Goal: Task Accomplishment & Management: Use online tool/utility

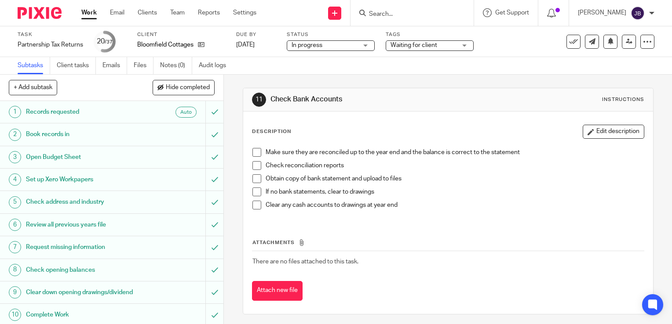
click at [88, 15] on link "Work" at bounding box center [88, 12] width 15 height 9
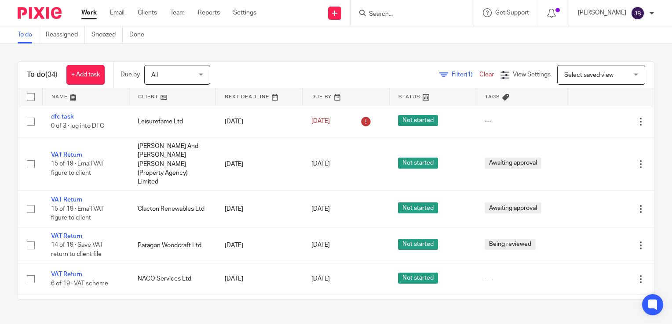
click at [379, 16] on input "Search" at bounding box center [407, 15] width 79 height 8
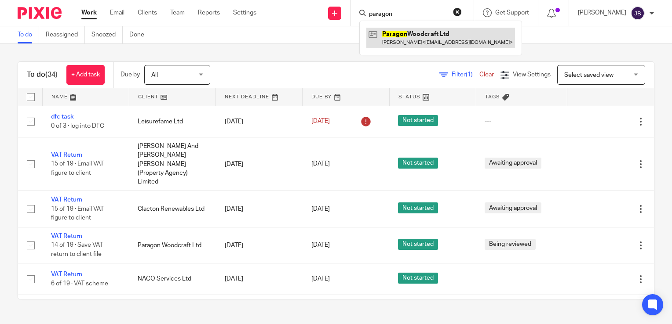
type input "paragon"
click at [418, 35] on link at bounding box center [440, 38] width 149 height 20
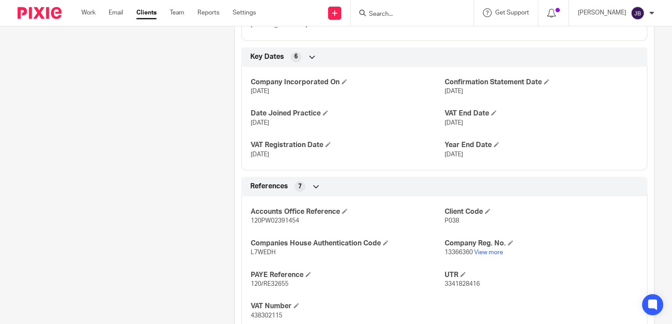
scroll to position [220, 0]
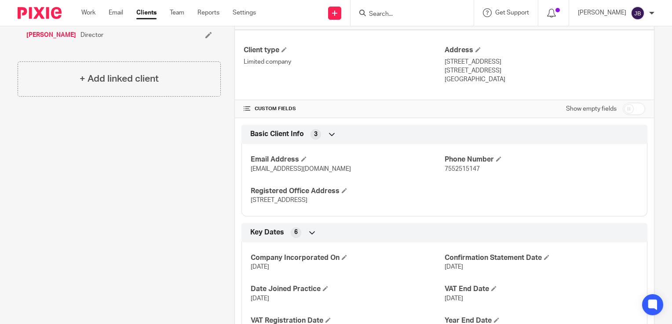
click at [84, 7] on div "Work Email Clients Team Reports Settings Work Email Clients Team Reports Settin…" at bounding box center [171, 13] width 196 height 26
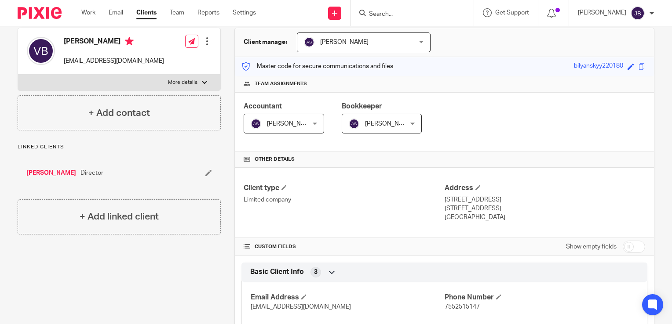
scroll to position [0, 0]
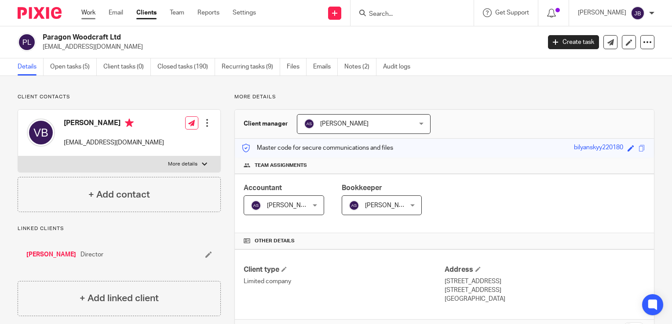
click at [94, 13] on link "Work" at bounding box center [88, 12] width 14 height 9
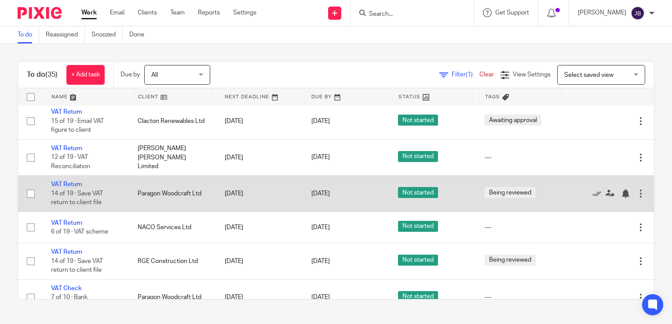
scroll to position [132, 0]
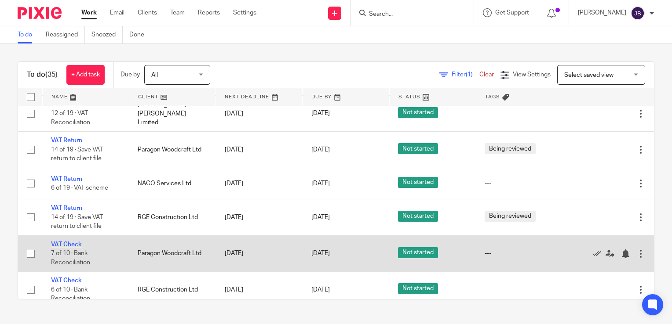
click at [70, 242] on link "VAT Check" at bounding box center [66, 245] width 31 height 6
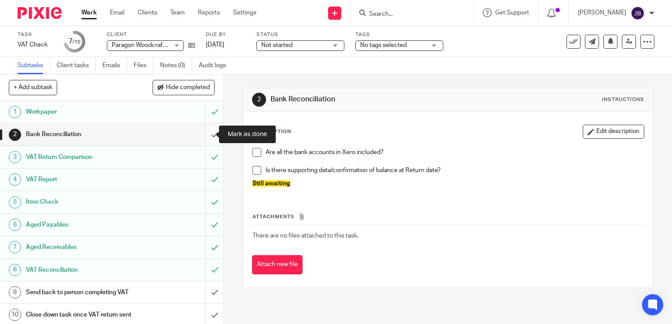
click at [204, 135] on input "submit" at bounding box center [111, 135] width 223 height 22
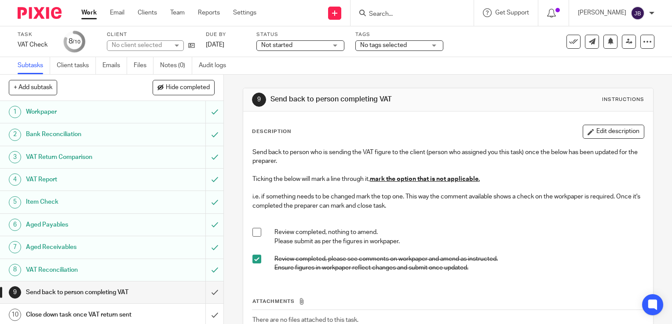
click at [91, 17] on link "Work" at bounding box center [88, 12] width 15 height 9
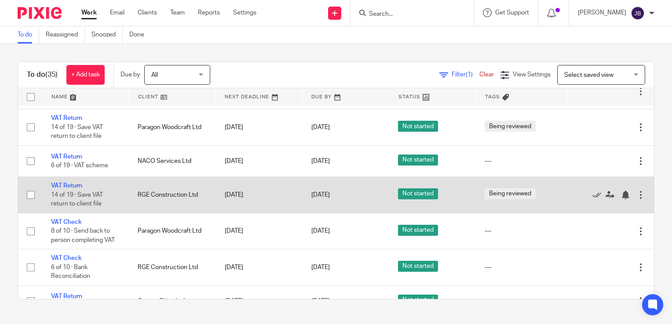
scroll to position [176, 0]
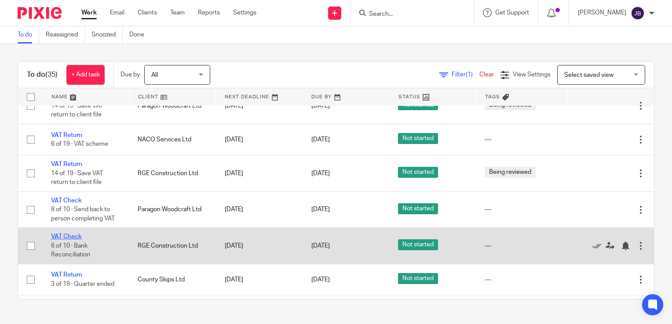
click at [69, 234] on link "VAT Check" at bounding box center [66, 237] width 31 height 6
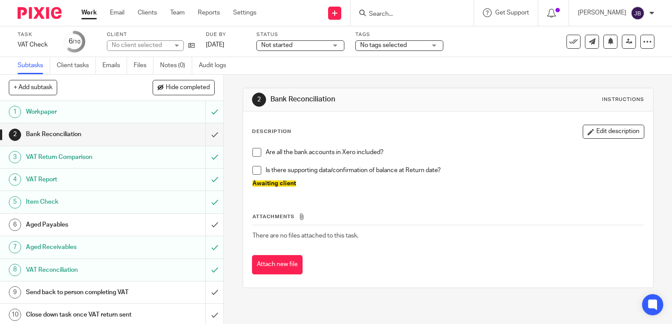
scroll to position [1, 0]
click at [54, 222] on h1 "Aged Payables" at bounding box center [83, 223] width 114 height 13
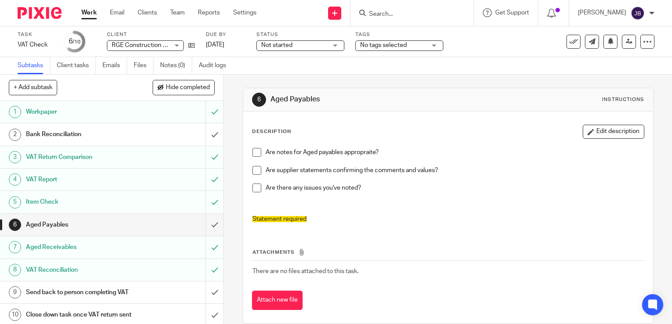
click at [84, 283] on link "9 Send back to person completing VAT" at bounding box center [102, 293] width 205 height 22
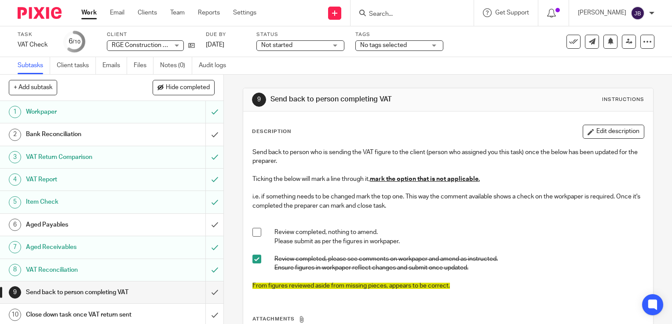
click at [76, 135] on h1 "Bank Reconciliation" at bounding box center [83, 134] width 114 height 13
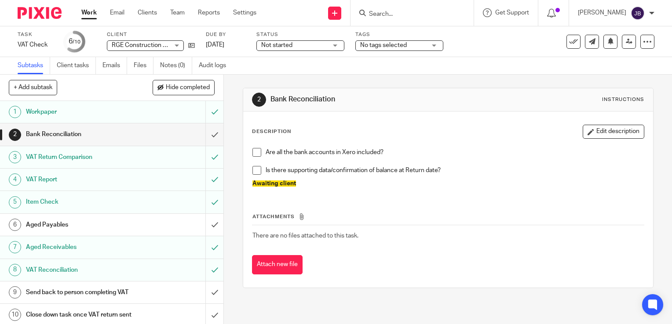
click at [89, 12] on link "Work" at bounding box center [88, 12] width 15 height 9
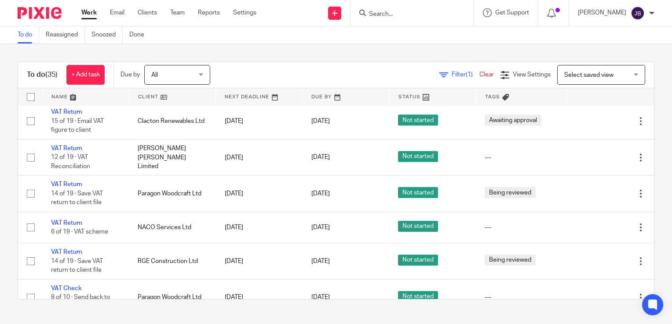
scroll to position [88, 0]
